Goal: Leave review/rating: Leave review/rating

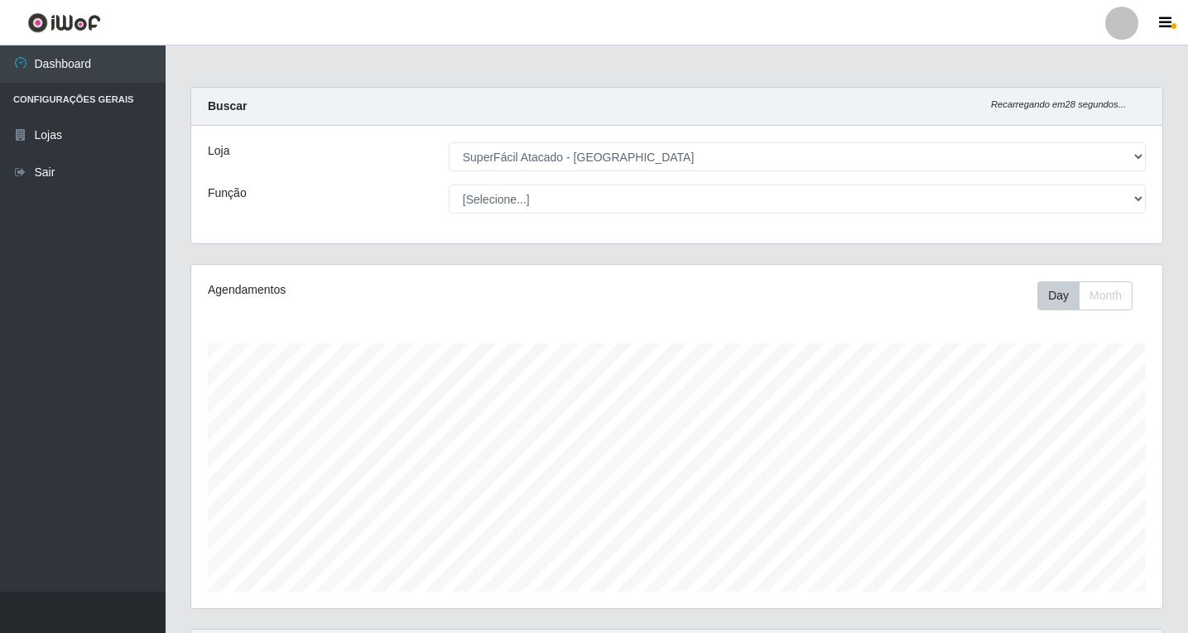
select select "503"
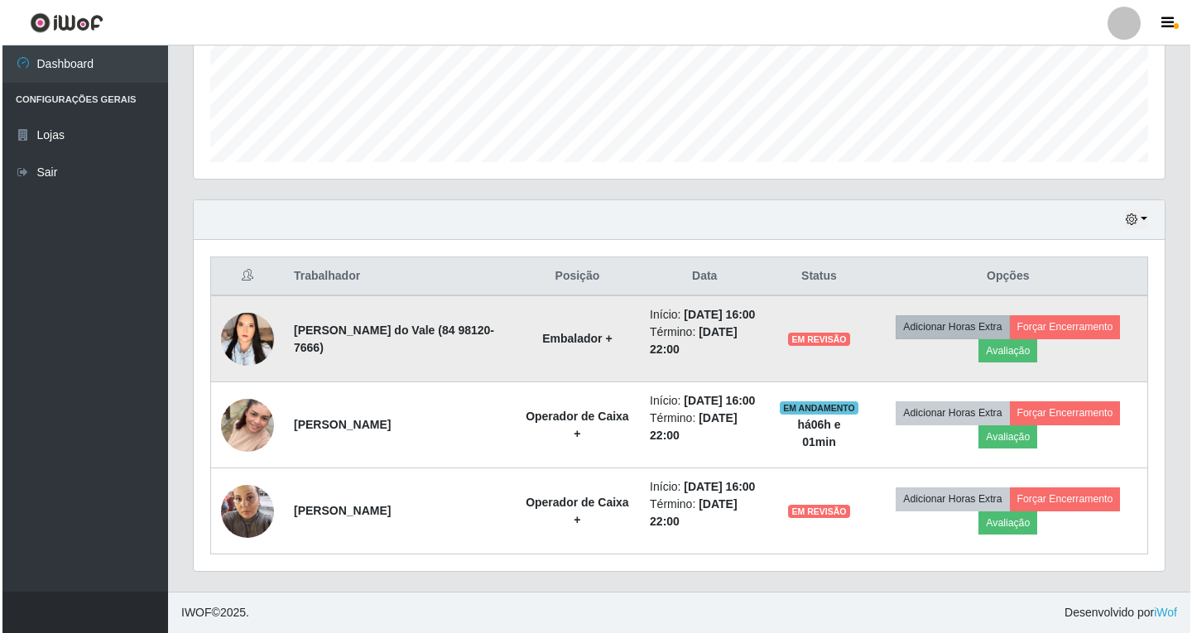
scroll to position [344, 971]
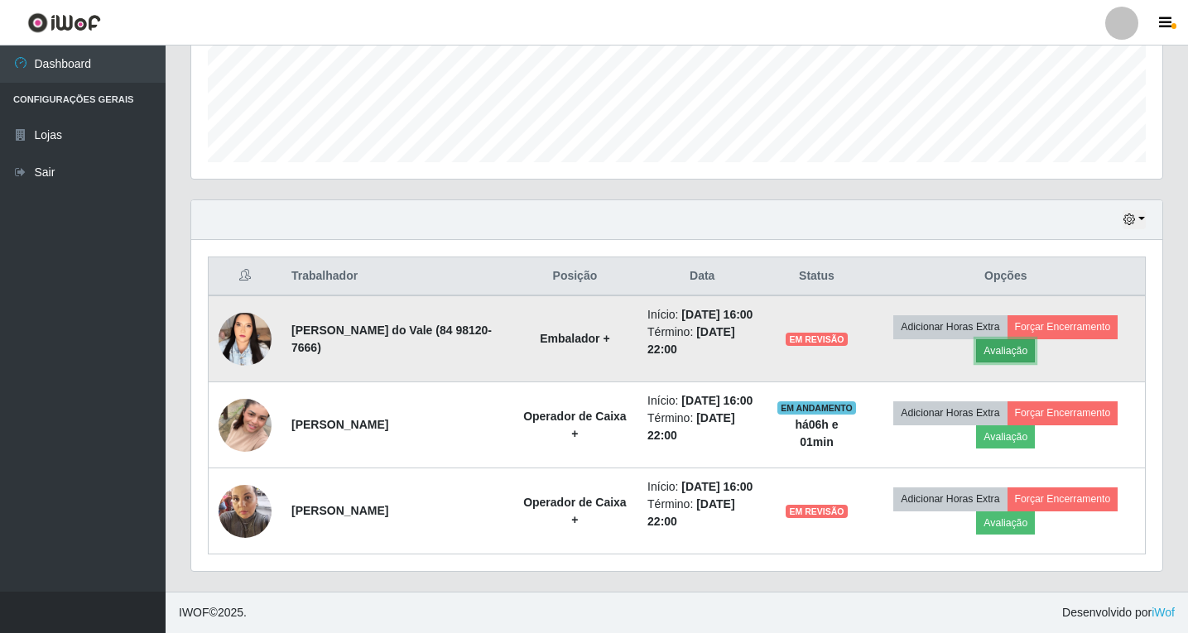
click at [1026, 339] on button "Avaliação" at bounding box center [1005, 350] width 59 height 23
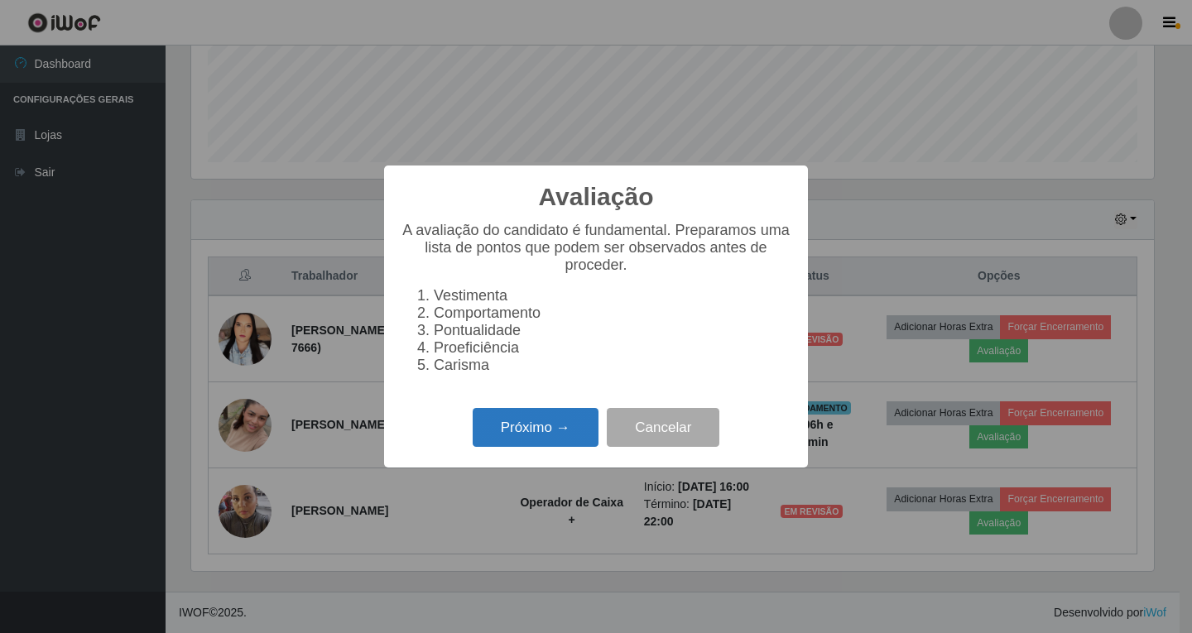
click at [525, 435] on button "Próximo →" at bounding box center [536, 427] width 126 height 39
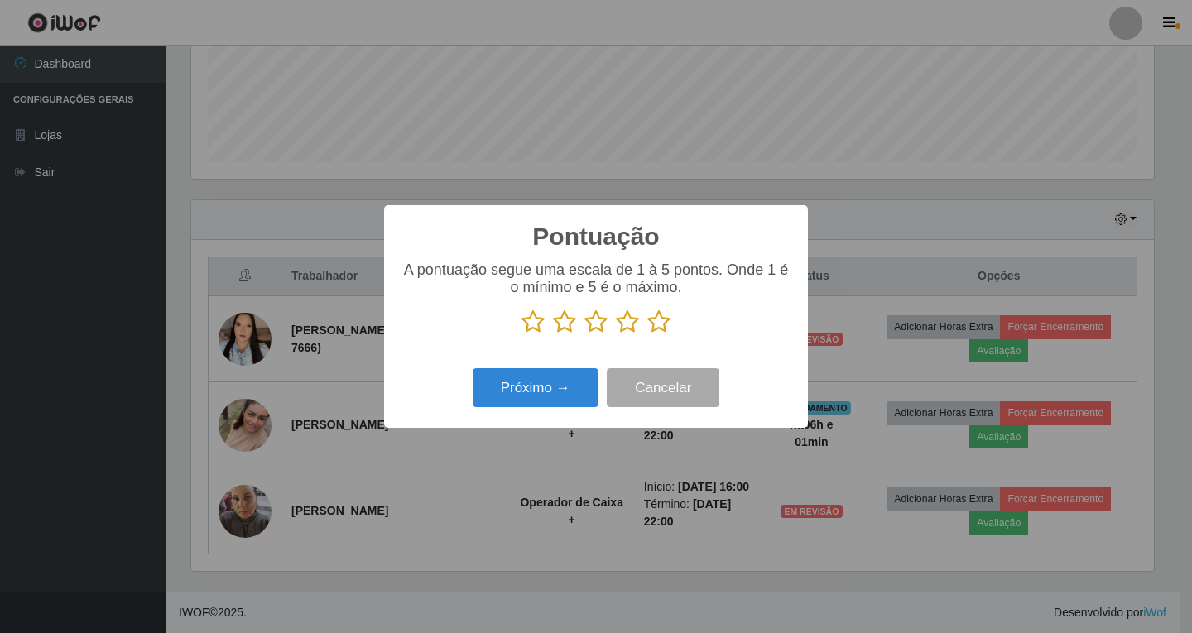
click at [633, 324] on icon at bounding box center [627, 322] width 23 height 25
click at [616, 334] on input "radio" at bounding box center [616, 334] width 0 height 0
click at [517, 405] on button "Próximo →" at bounding box center [536, 387] width 126 height 39
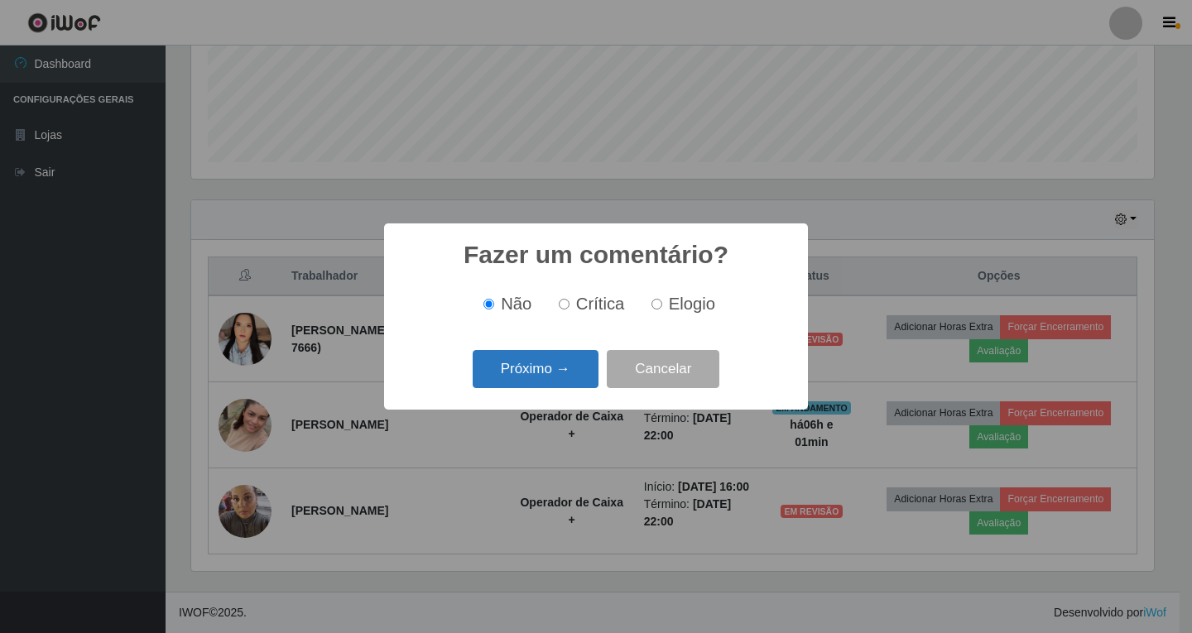
click at [541, 380] on button "Próximo →" at bounding box center [536, 369] width 126 height 39
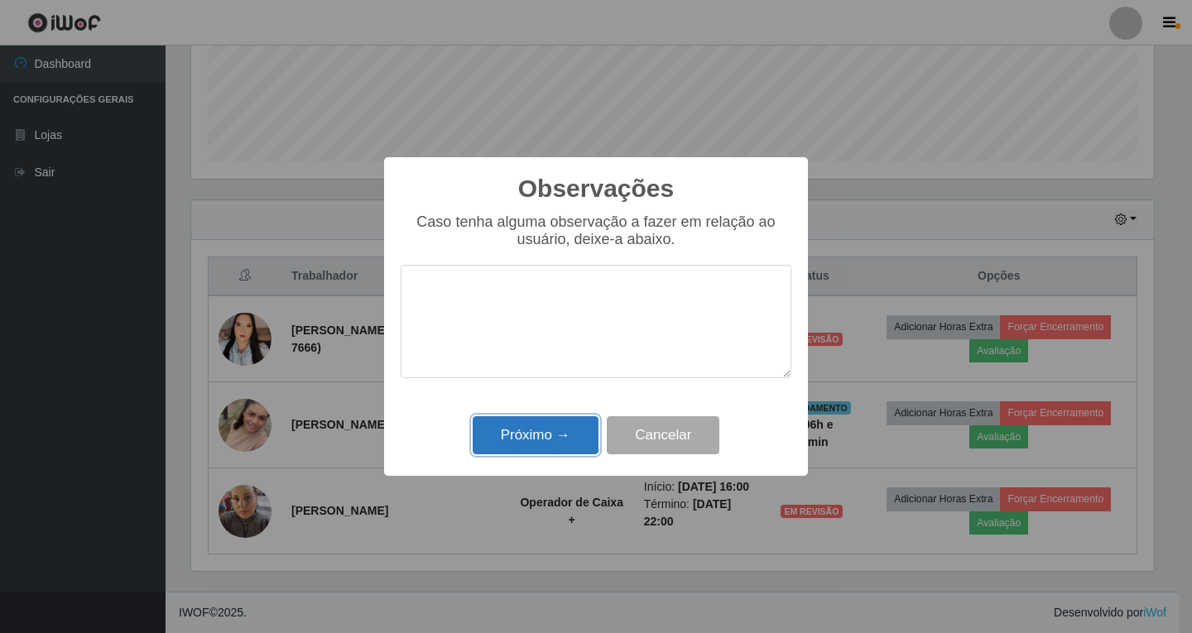
click at [555, 434] on button "Próximo →" at bounding box center [536, 435] width 126 height 39
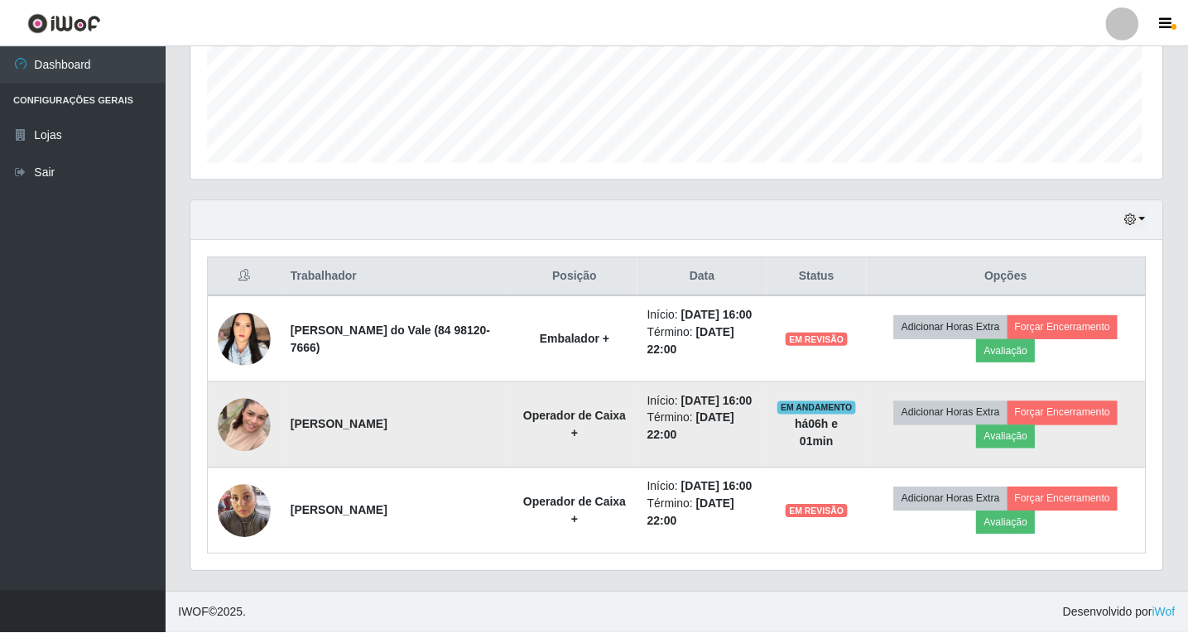
scroll to position [344, 971]
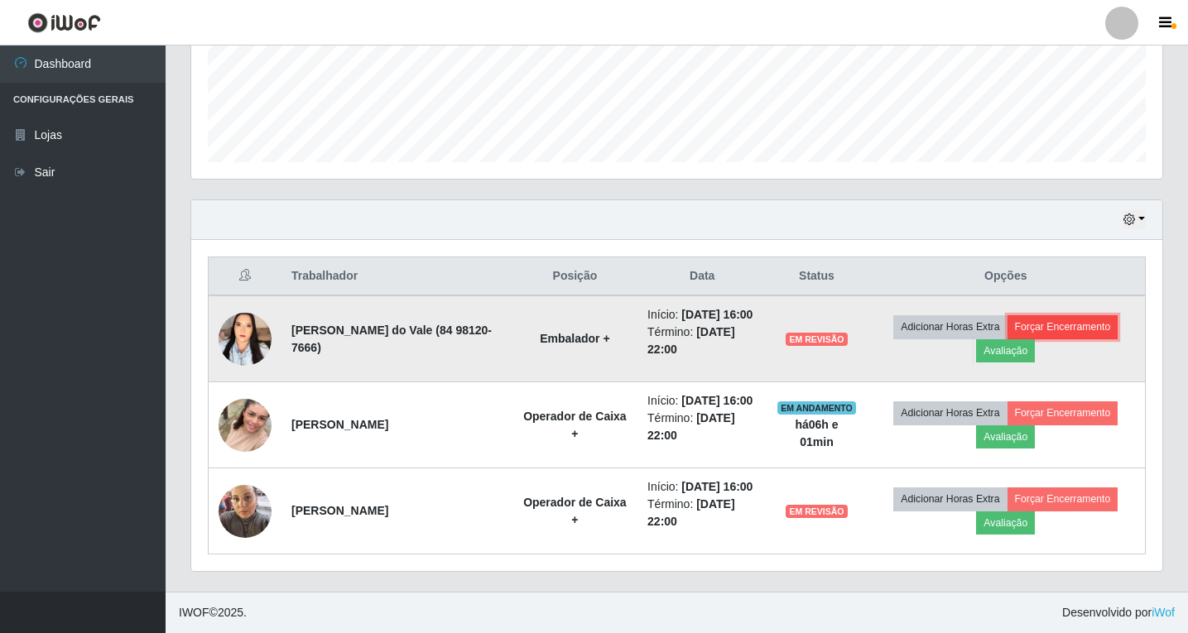
click at [1082, 315] on button "Forçar Encerramento" at bounding box center [1062, 326] width 111 height 23
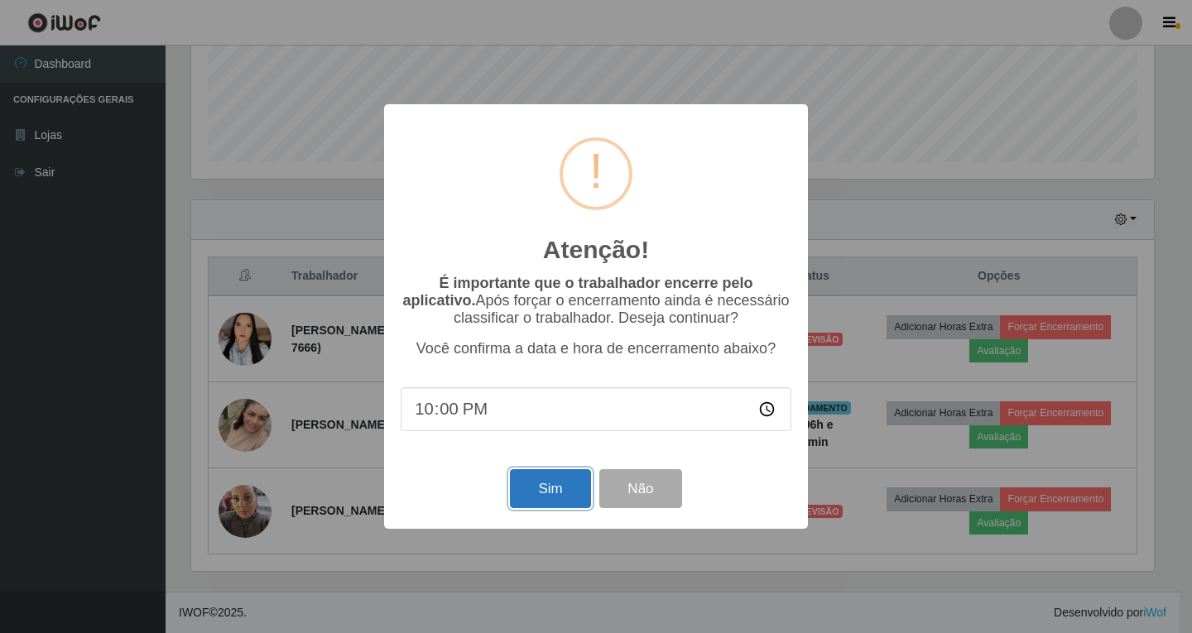
click at [529, 494] on button "Sim" at bounding box center [550, 488] width 80 height 39
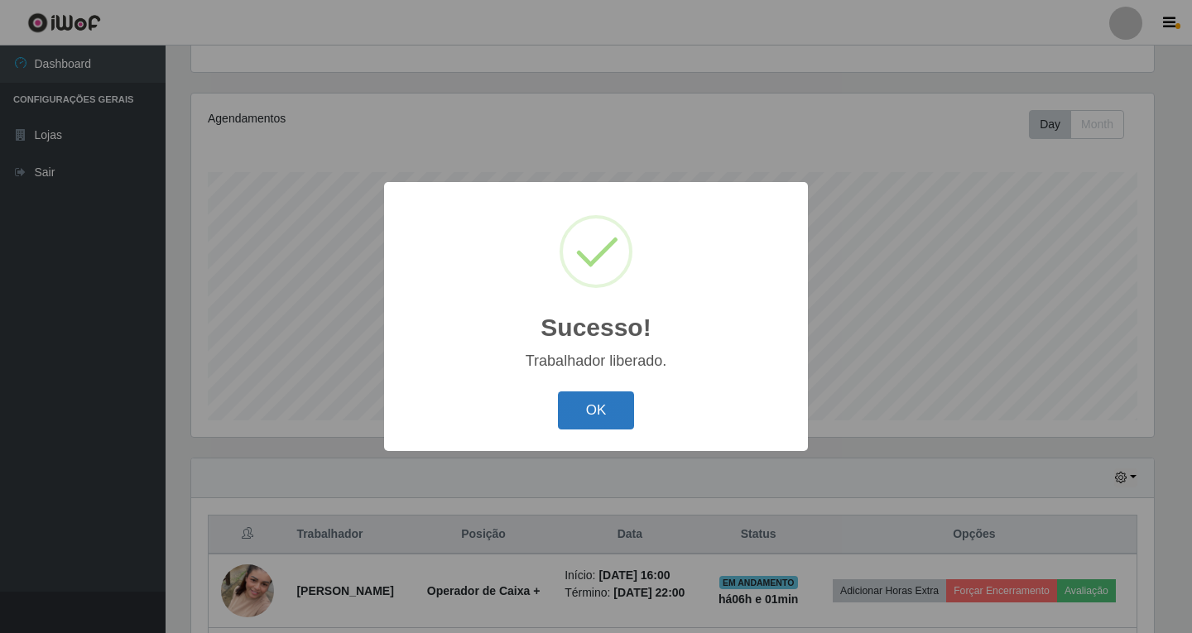
click at [602, 413] on button "OK" at bounding box center [596, 411] width 77 height 39
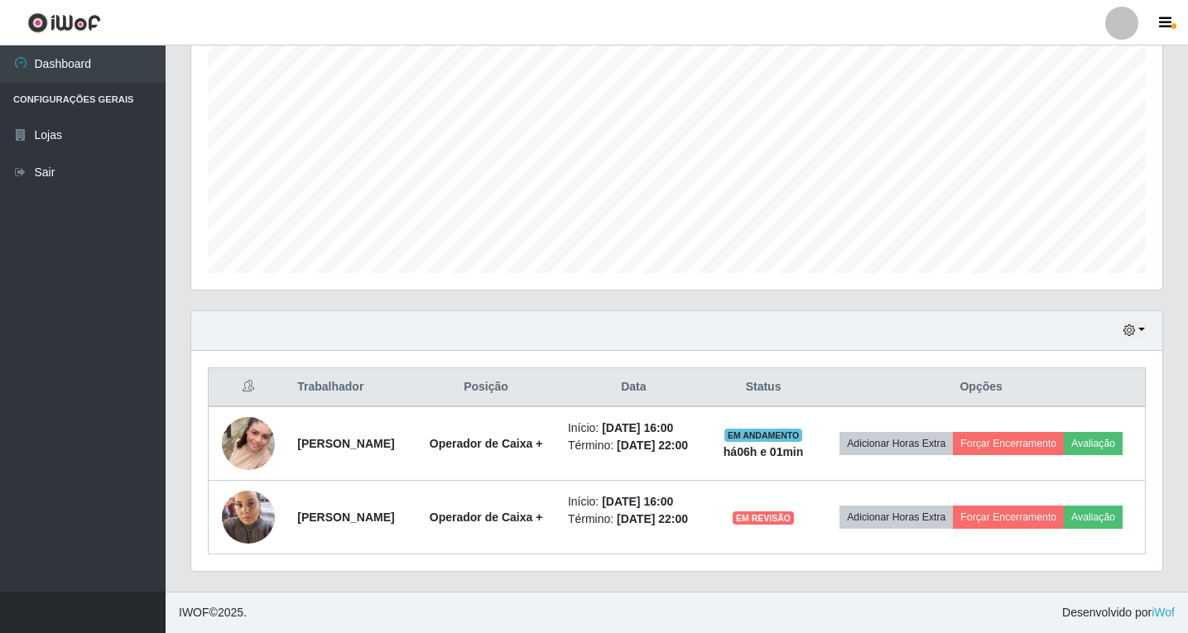
scroll to position [378, 0]
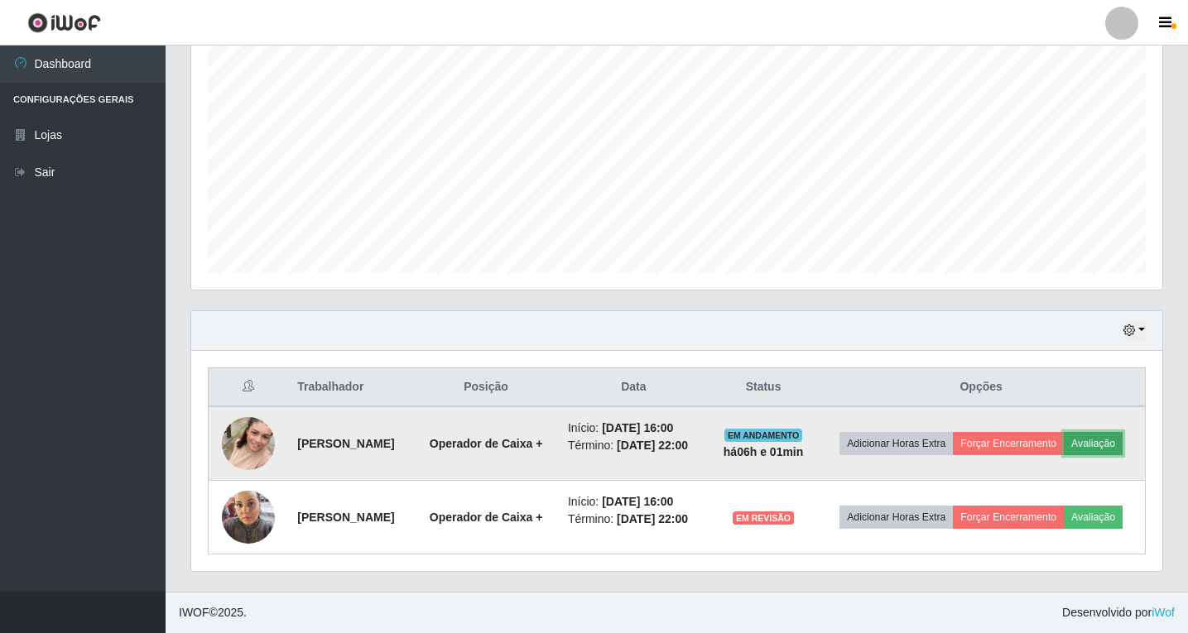
click at [1064, 432] on button "Avaliação" at bounding box center [1093, 443] width 59 height 23
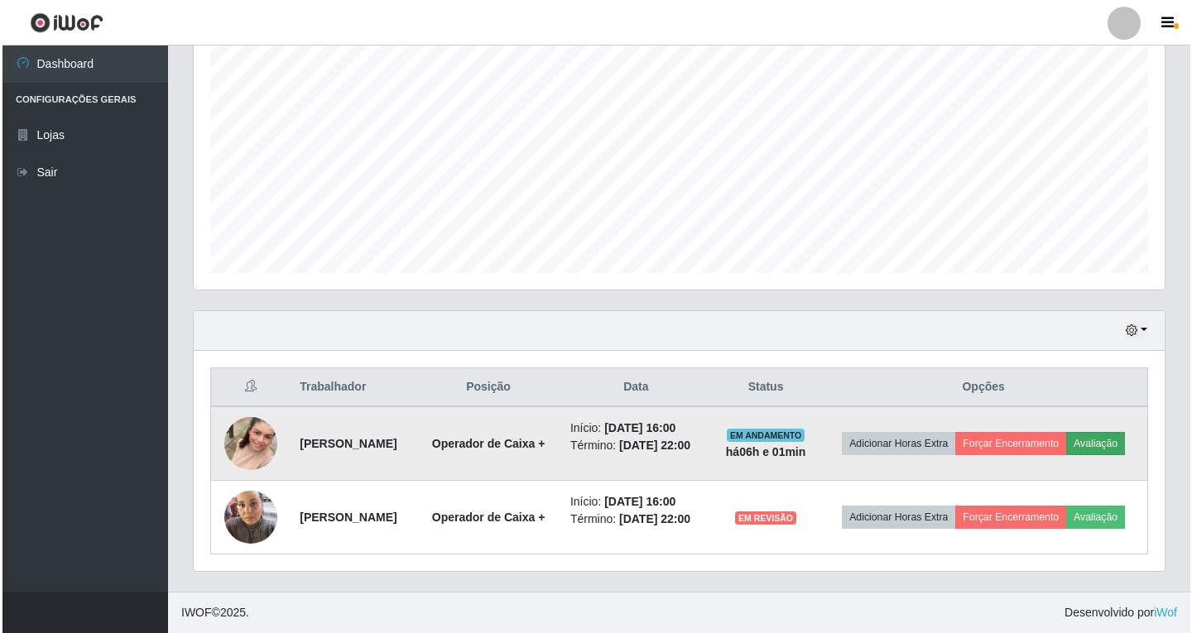
scroll to position [344, 963]
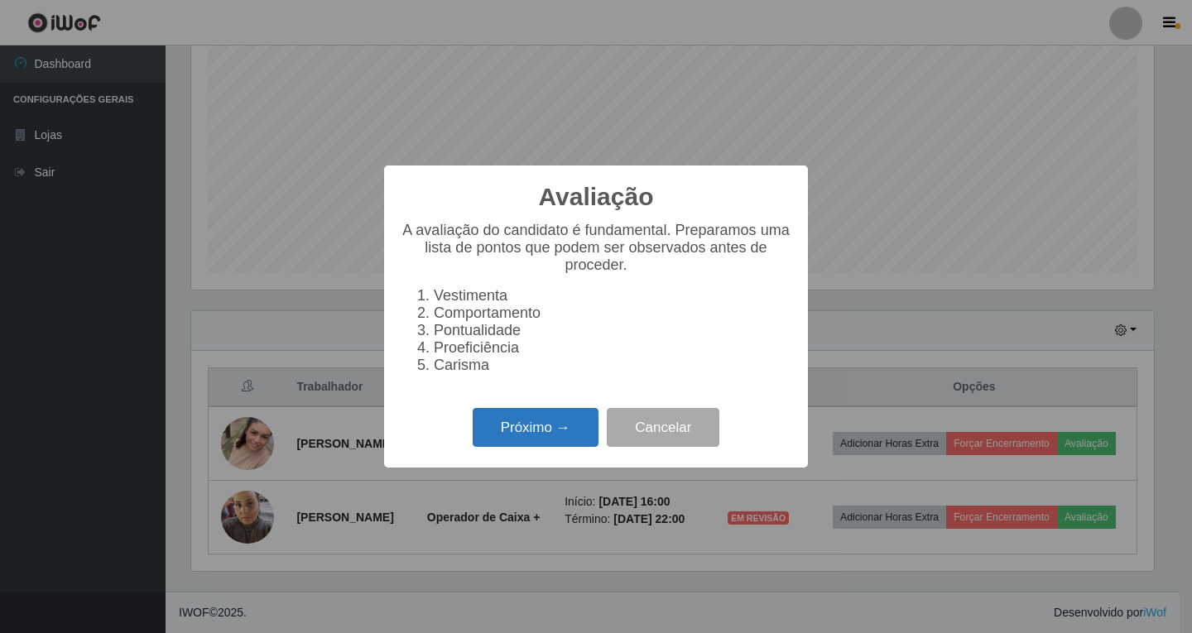
click at [549, 444] on button "Próximo →" at bounding box center [536, 427] width 126 height 39
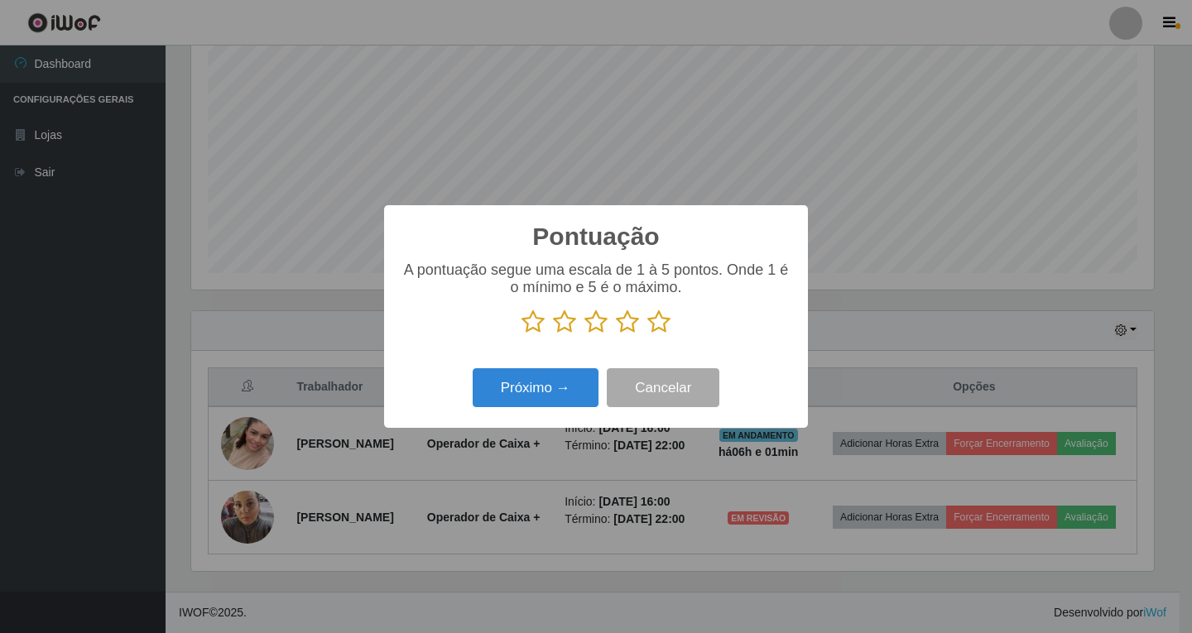
scroll to position [827399, 826780]
click at [542, 387] on button "Próximo →" at bounding box center [536, 387] width 126 height 39
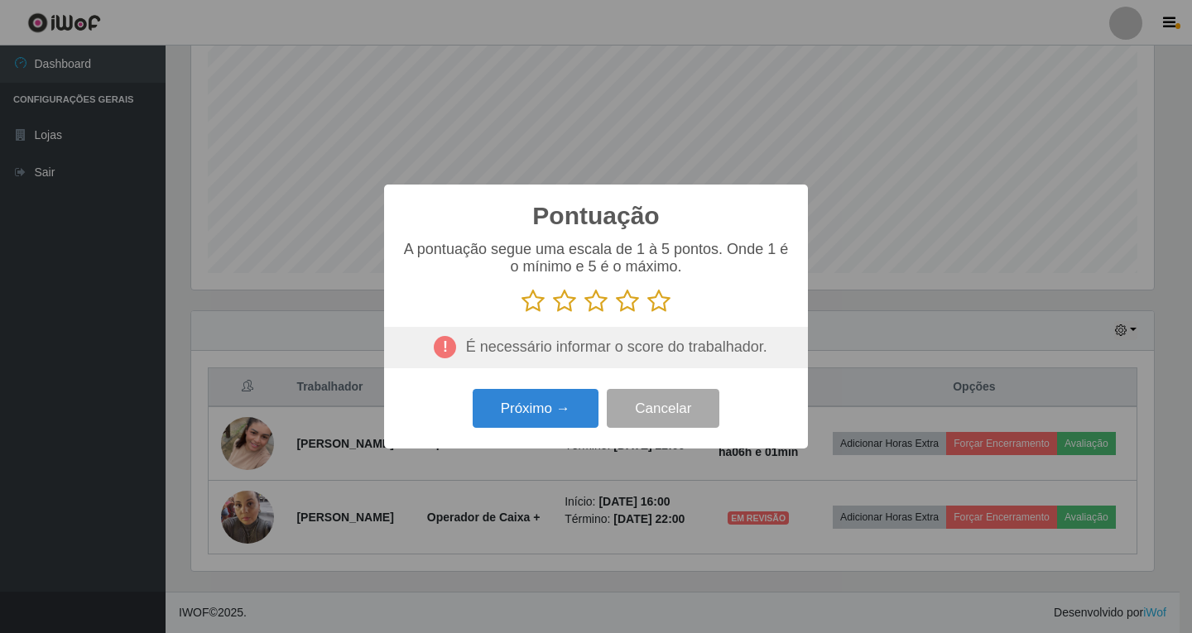
click at [627, 297] on icon at bounding box center [627, 301] width 23 height 25
click at [616, 314] on input "radio" at bounding box center [616, 314] width 0 height 0
click at [558, 410] on button "Próximo →" at bounding box center [536, 408] width 126 height 39
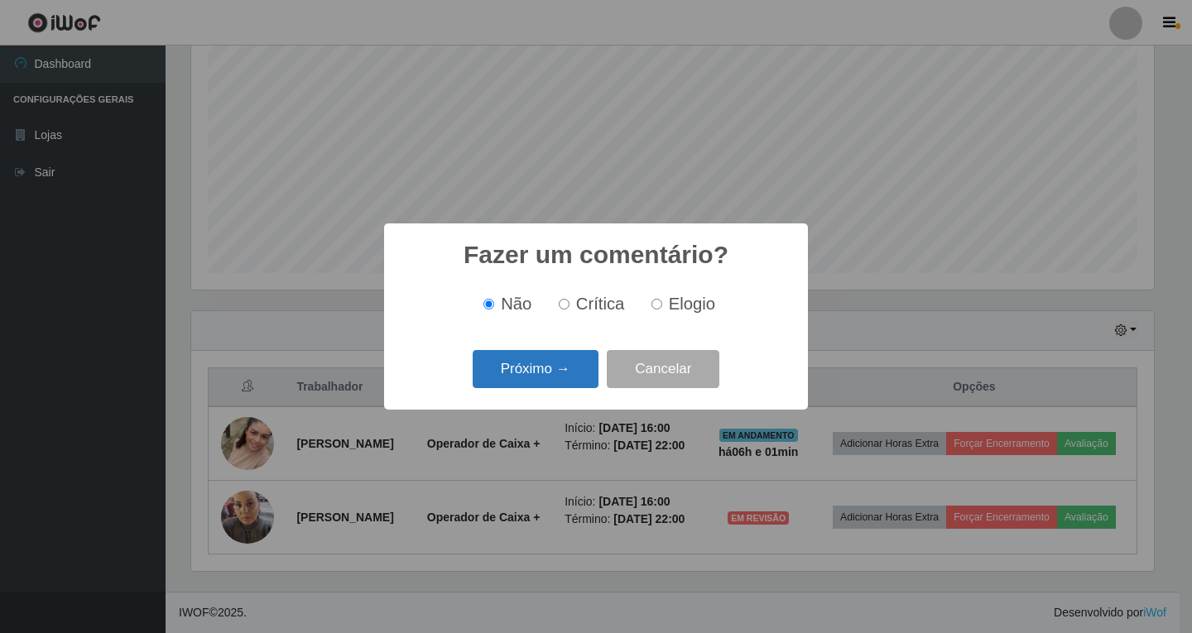
click at [550, 377] on button "Próximo →" at bounding box center [536, 369] width 126 height 39
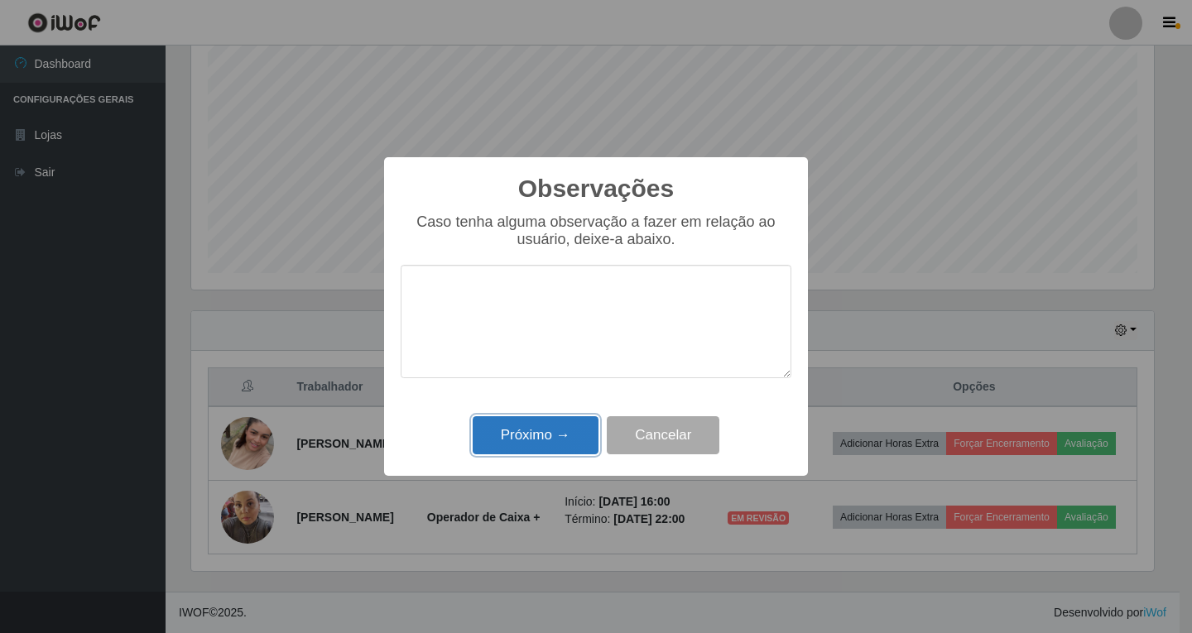
click at [516, 442] on button "Próximo →" at bounding box center [536, 435] width 126 height 39
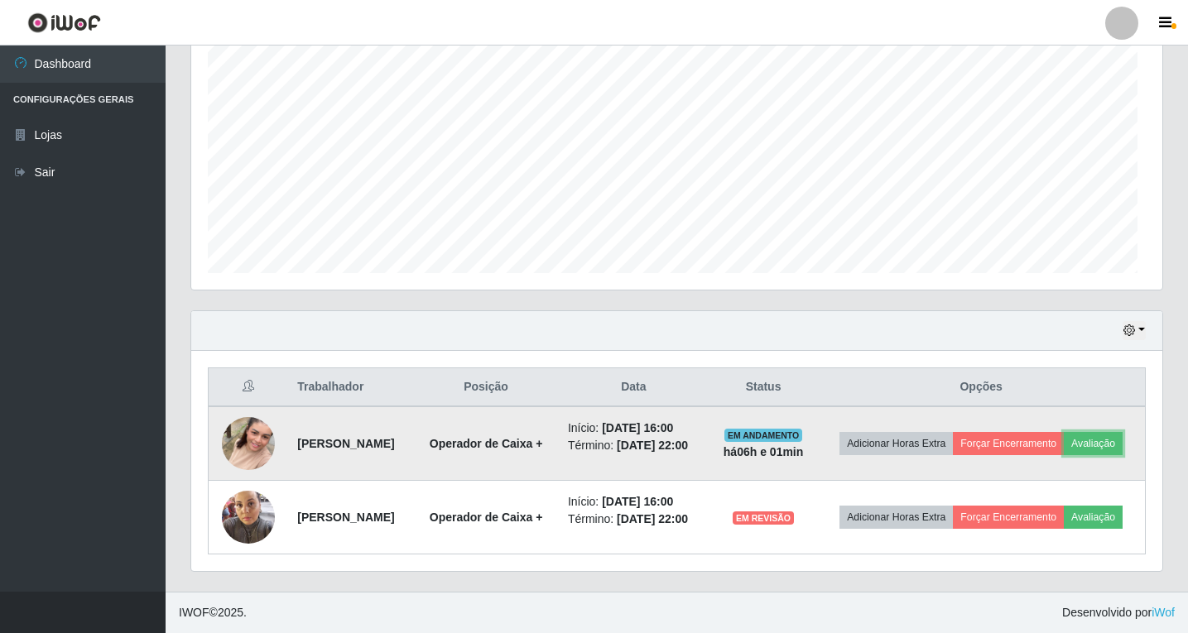
scroll to position [344, 971]
click at [1056, 432] on button "Forçar Encerramento" at bounding box center [1008, 443] width 111 height 23
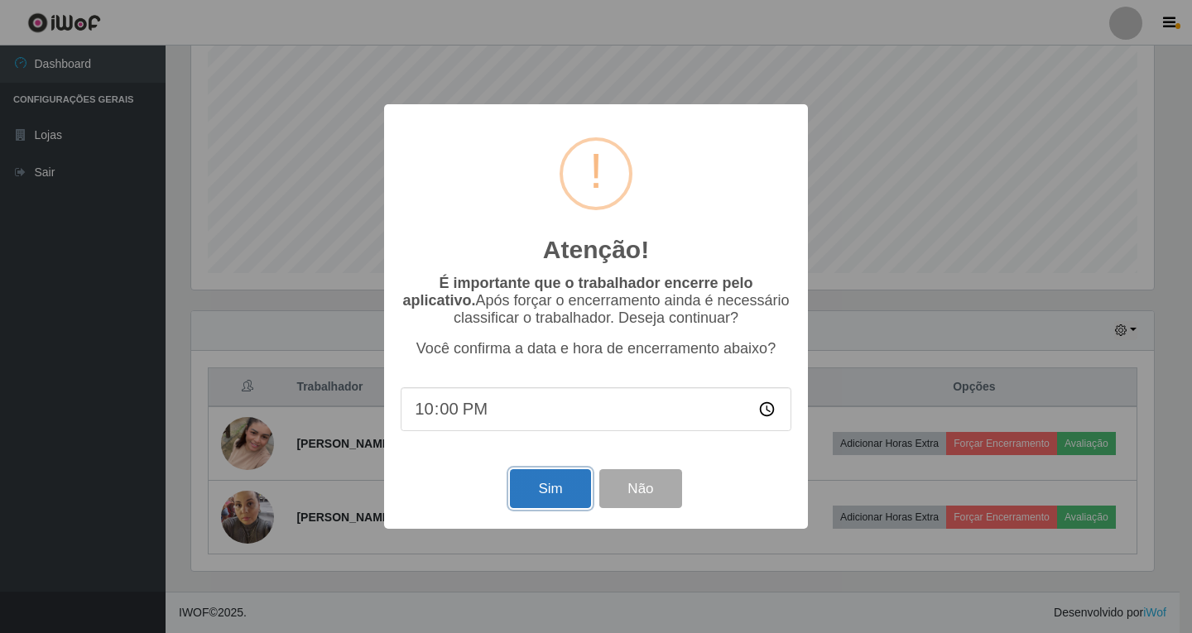
click at [543, 497] on button "Sim" at bounding box center [550, 488] width 80 height 39
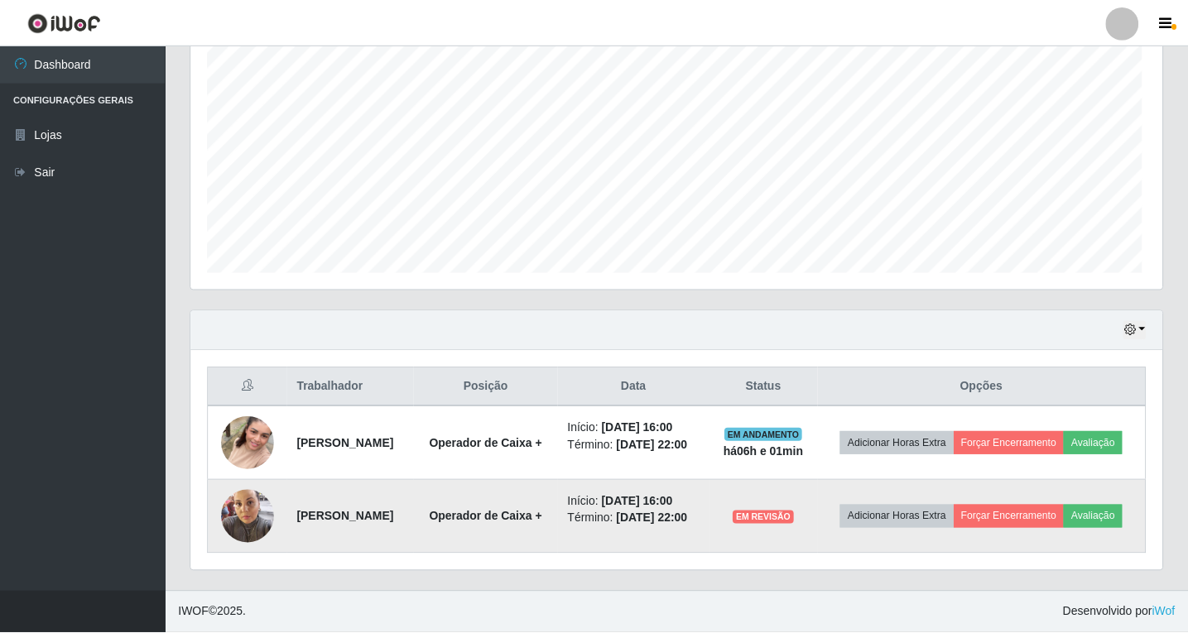
scroll to position [0, 0]
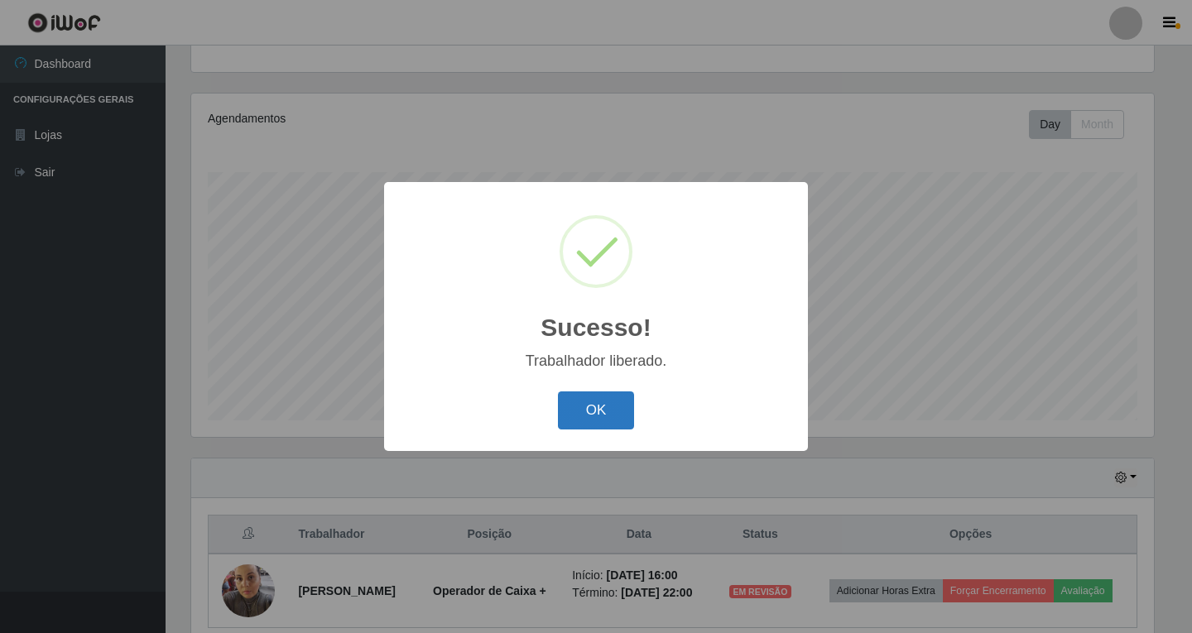
click at [593, 412] on button "OK" at bounding box center [596, 411] width 77 height 39
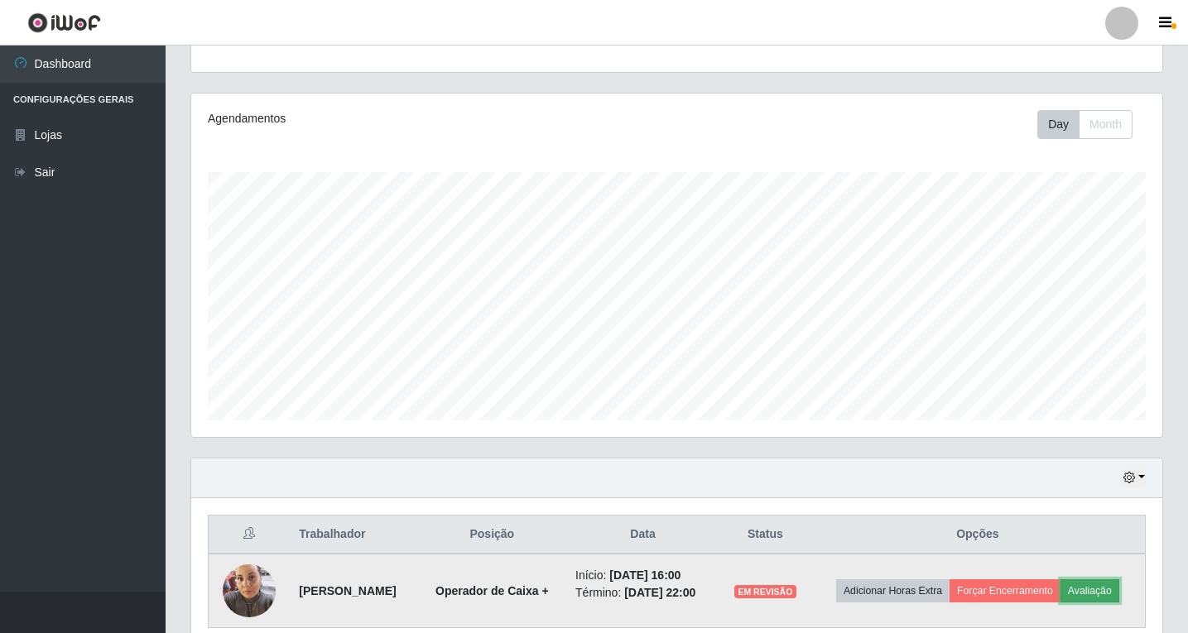
click at [1060, 603] on button "Avaliação" at bounding box center [1089, 590] width 59 height 23
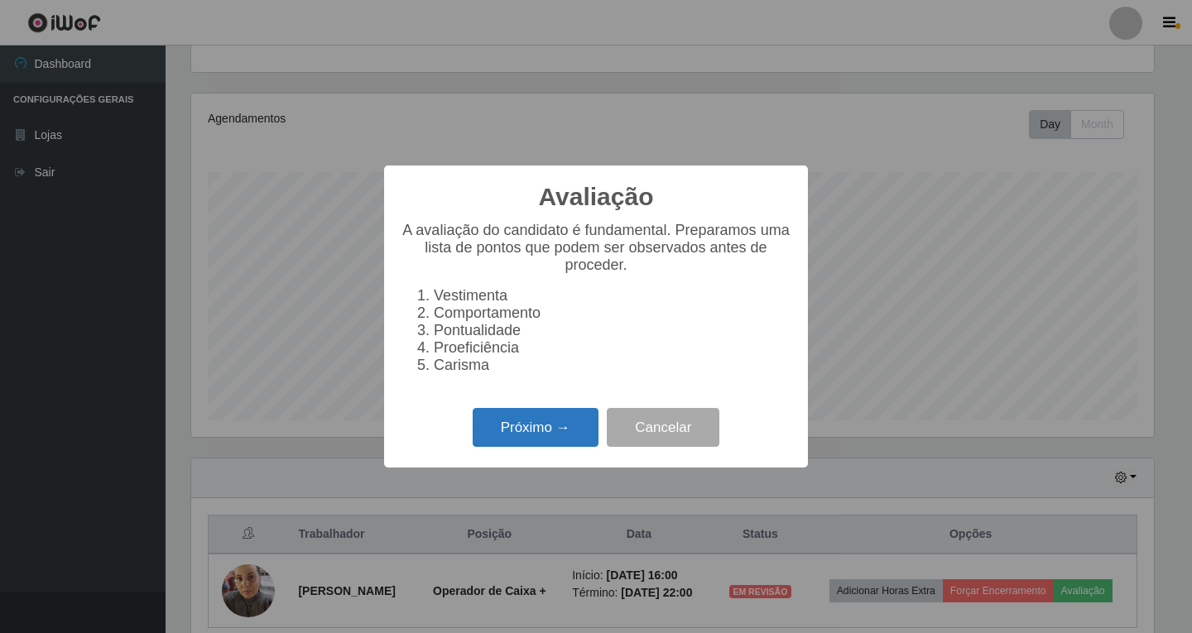
click at [540, 430] on button "Próximo →" at bounding box center [536, 427] width 126 height 39
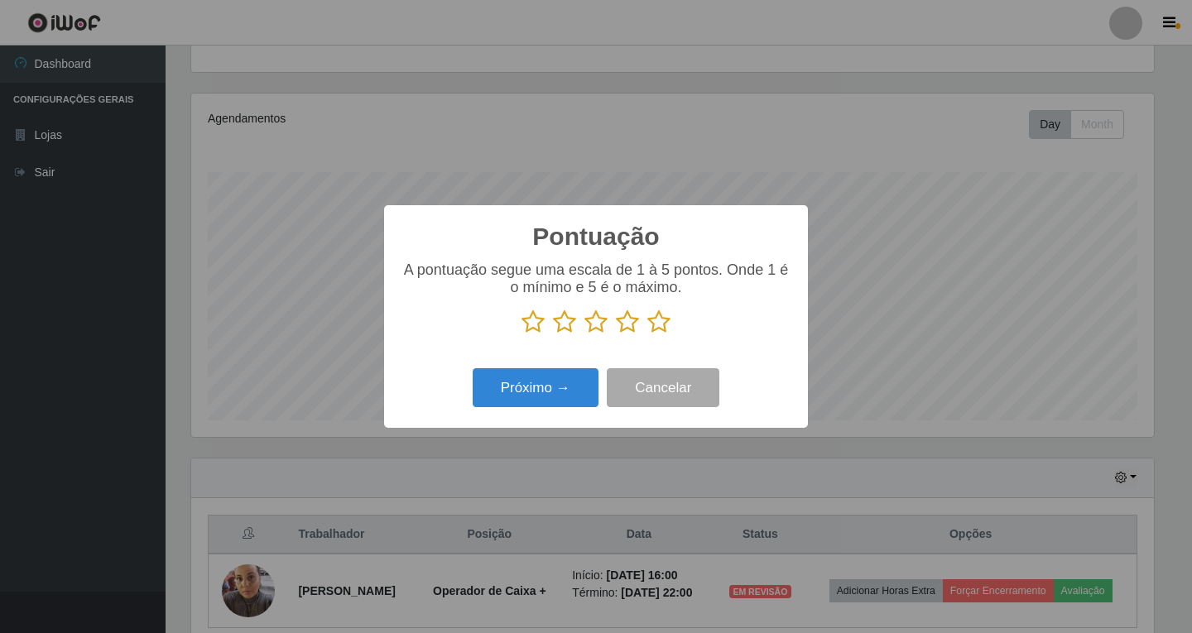
click at [621, 324] on icon at bounding box center [627, 322] width 23 height 25
click at [616, 334] on input "radio" at bounding box center [616, 334] width 0 height 0
click at [555, 382] on button "Próximo →" at bounding box center [536, 387] width 126 height 39
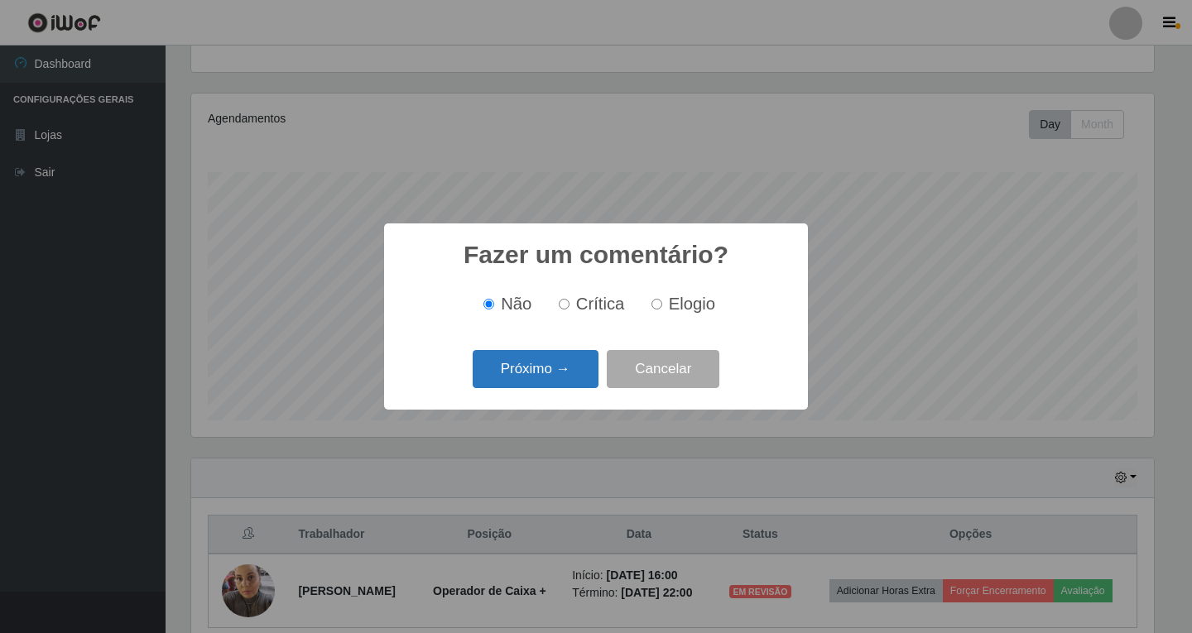
click at [557, 372] on button "Próximo →" at bounding box center [536, 369] width 126 height 39
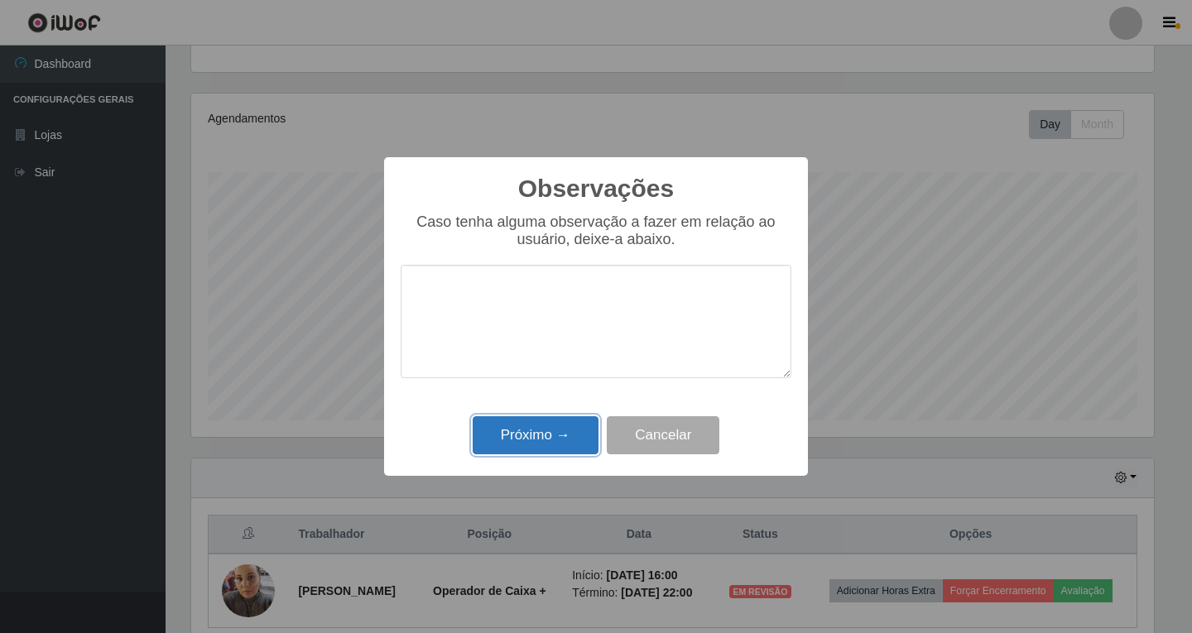
click at [568, 447] on button "Próximo →" at bounding box center [536, 435] width 126 height 39
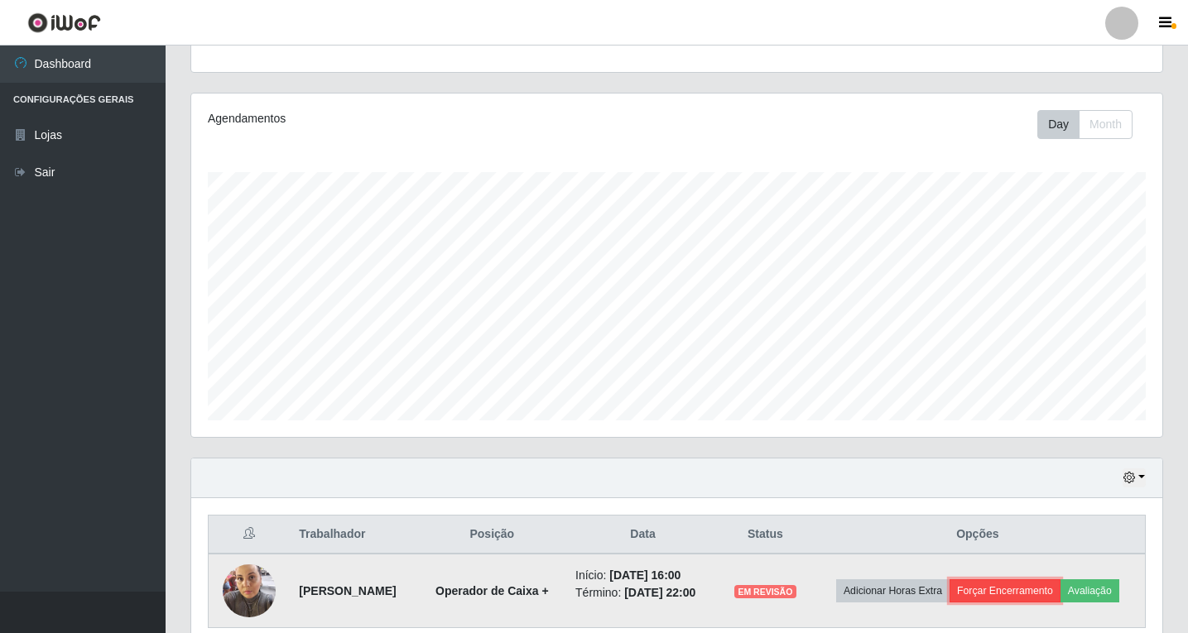
click at [1060, 584] on button "Forçar Encerramento" at bounding box center [1004, 590] width 111 height 23
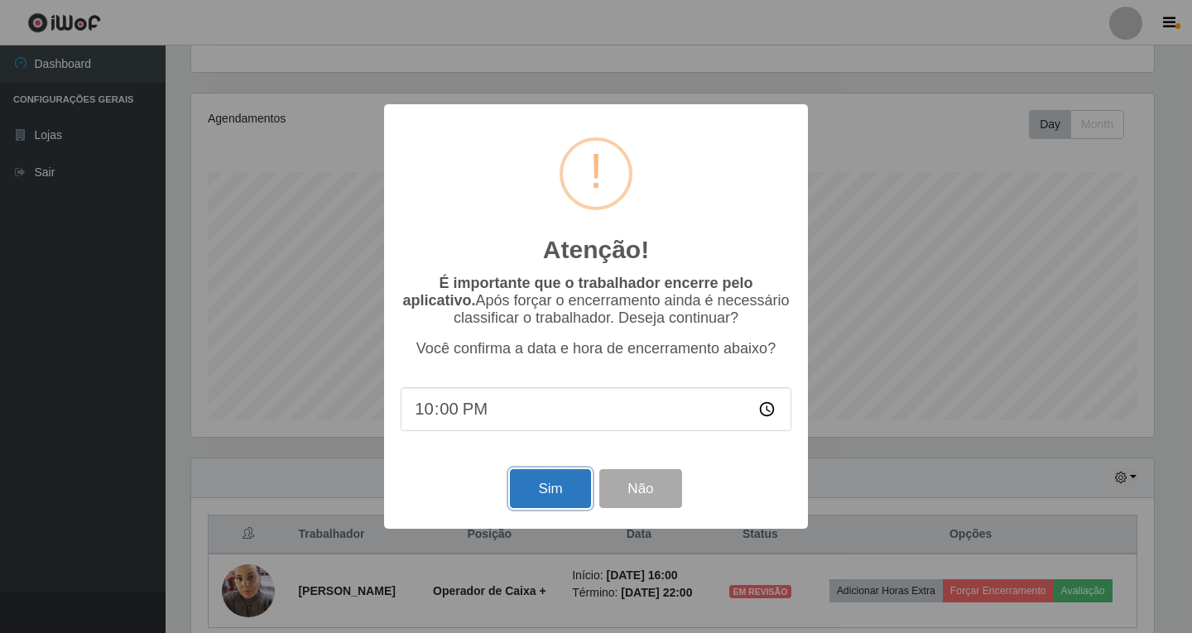
click at [536, 497] on button "Sim" at bounding box center [550, 488] width 80 height 39
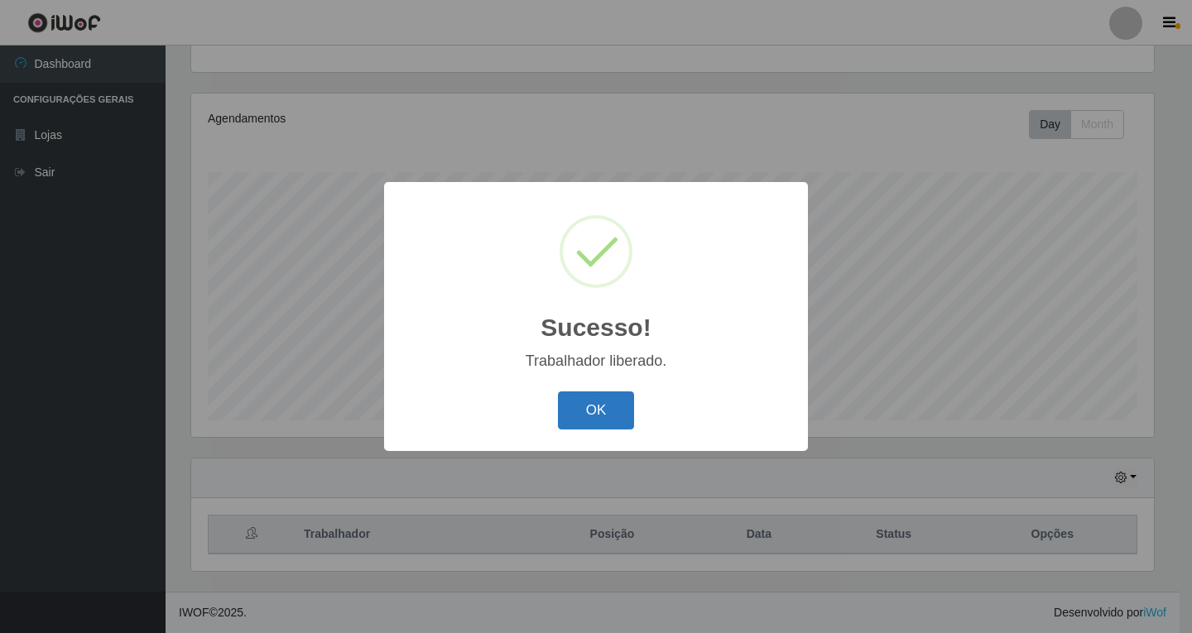
click at [587, 416] on button "OK" at bounding box center [596, 411] width 77 height 39
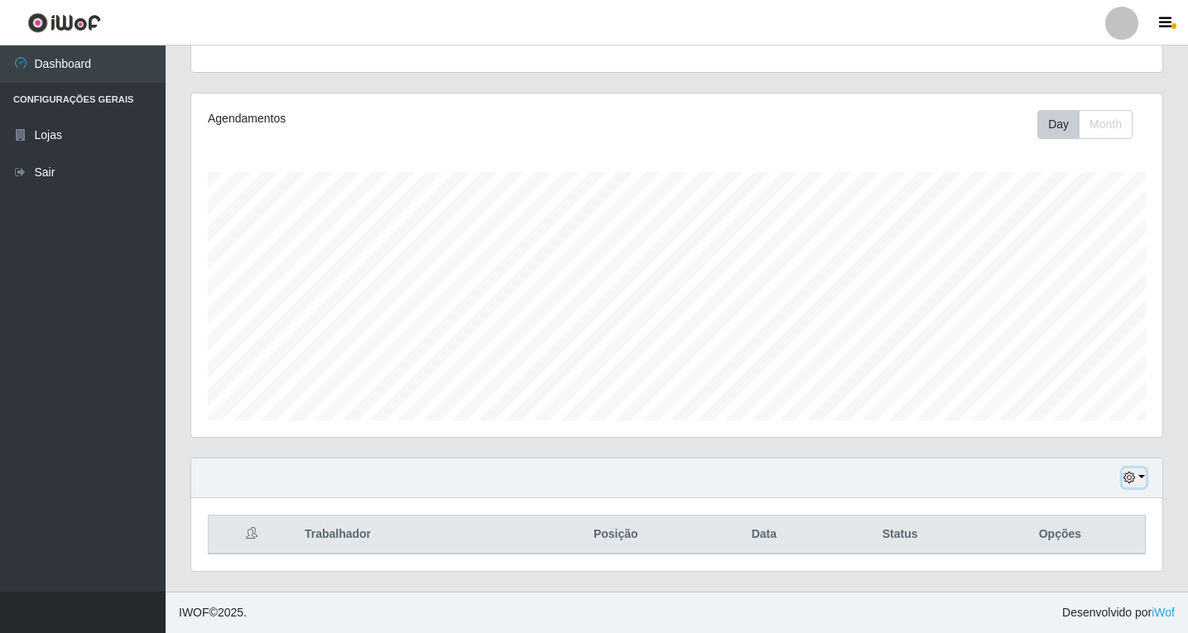
click at [1138, 474] on button "button" at bounding box center [1133, 478] width 23 height 19
click at [1049, 423] on button "1 Semana" at bounding box center [1079, 416] width 131 height 35
